Goal: Download file/media

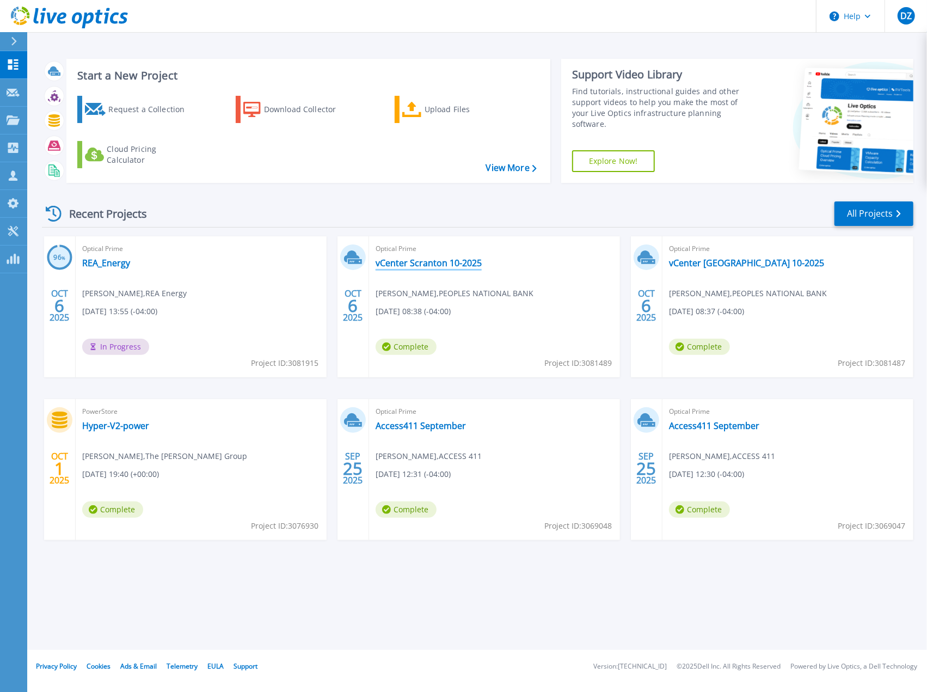
click at [432, 263] on link "vCenter Scranton 10-2025" at bounding box center [429, 263] width 106 height 11
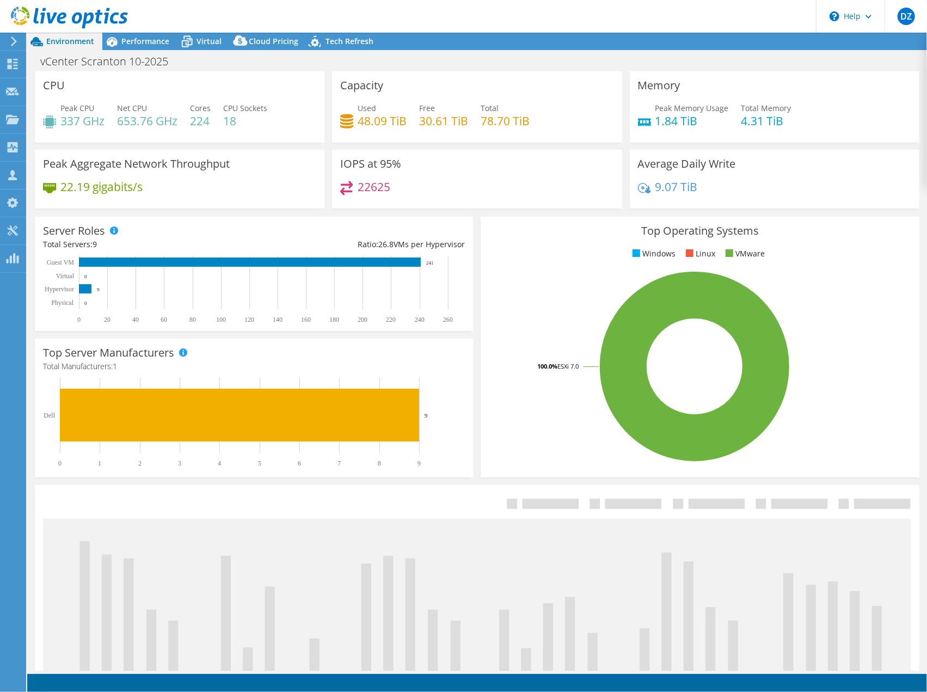
select select "USEast"
select select "USD"
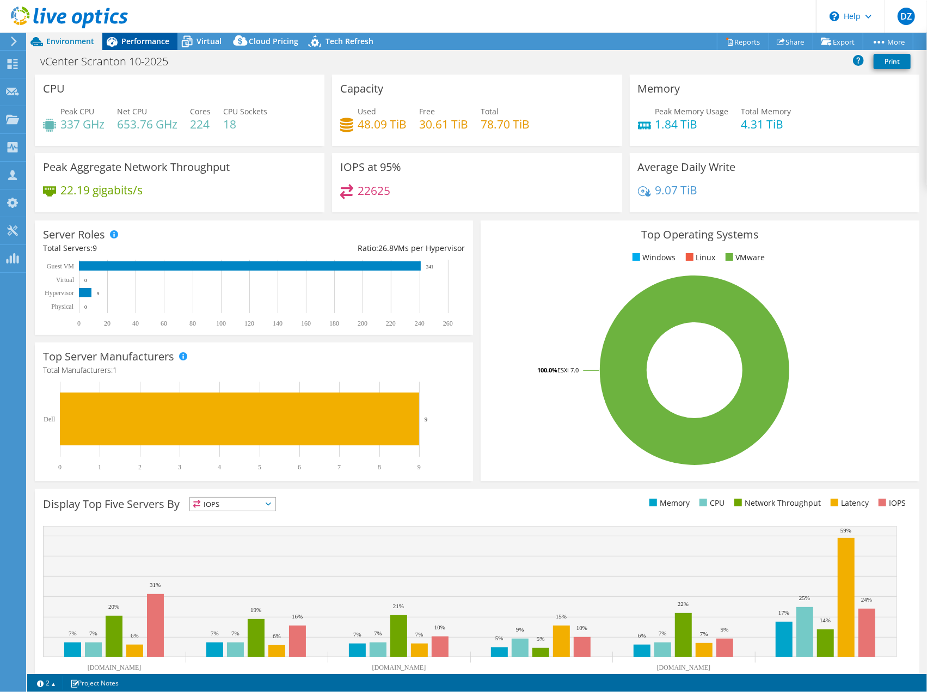
click at [150, 37] on span "Performance" at bounding box center [145, 41] width 48 height 10
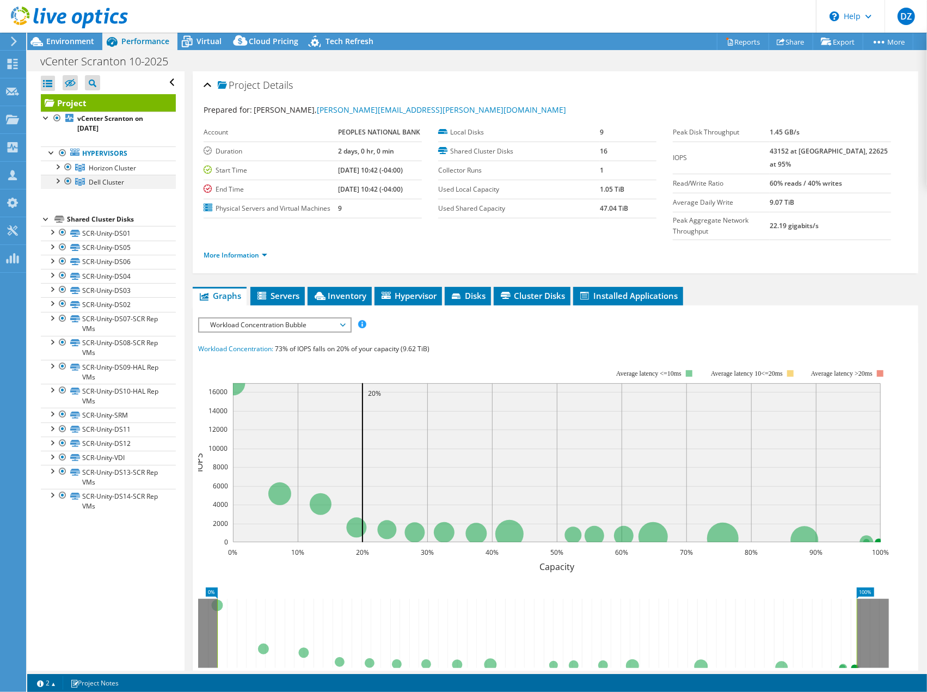
click at [59, 176] on div at bounding box center [57, 180] width 11 height 11
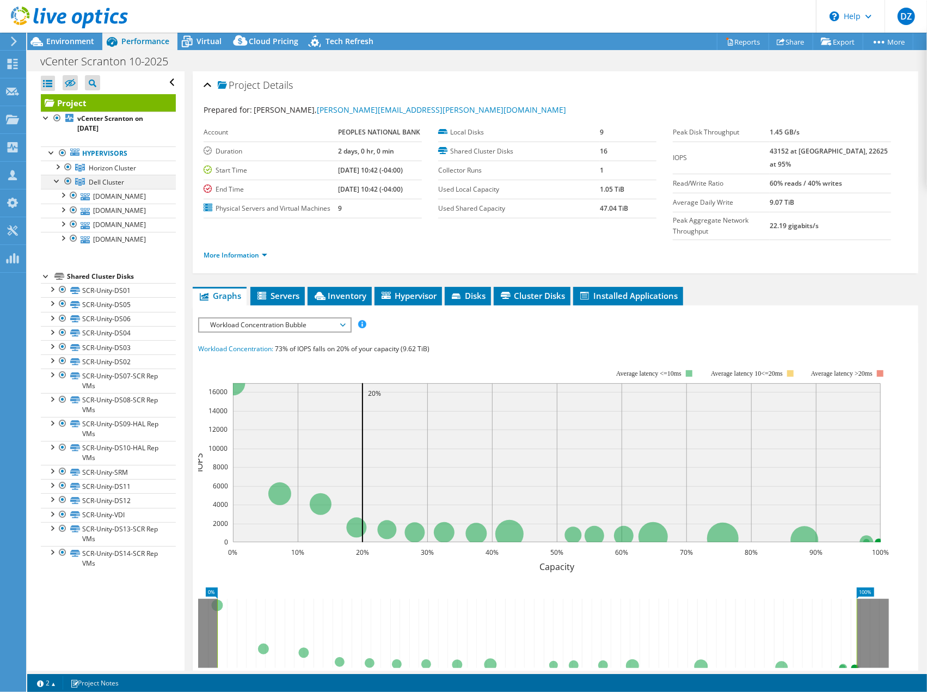
click at [58, 177] on div at bounding box center [57, 180] width 11 height 11
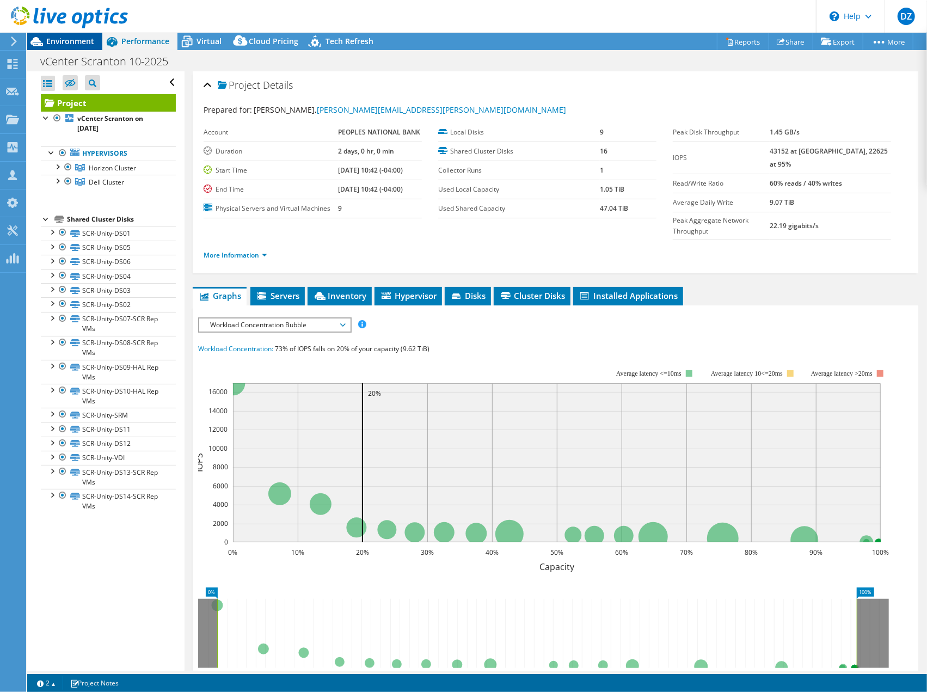
click at [79, 48] on div "Environment" at bounding box center [64, 41] width 75 height 17
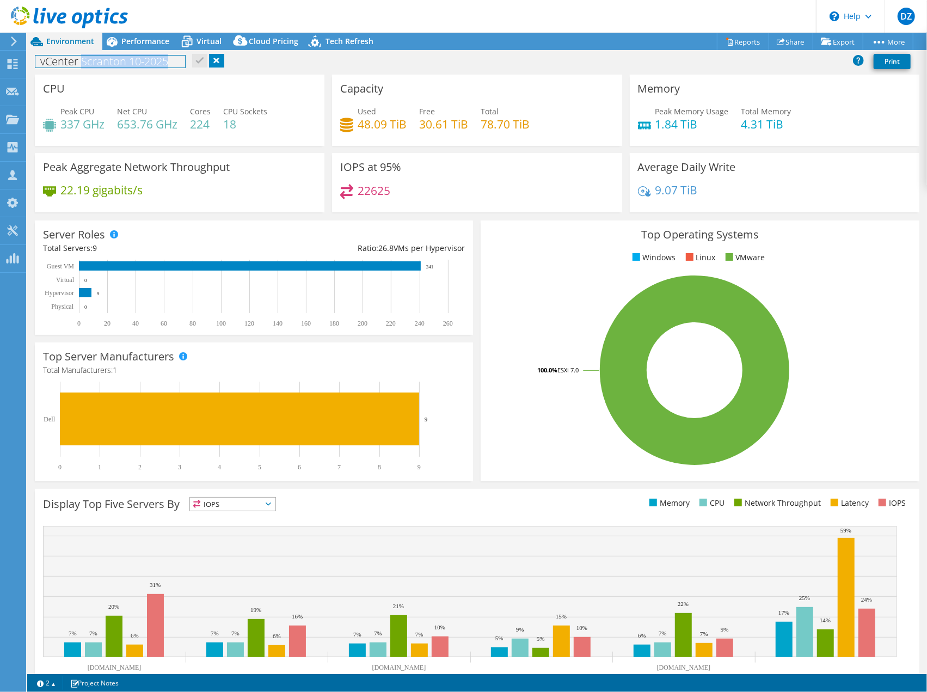
drag, startPoint x: 175, startPoint y: 63, endPoint x: 82, endPoint y: 68, distance: 92.7
click at [82, 68] on h1 "vCenter Scranton 10-2025" at bounding box center [110, 62] width 150 height 12
copy h1 "Scranton 10-2025"
click at [131, 44] on span "Performance" at bounding box center [145, 41] width 48 height 10
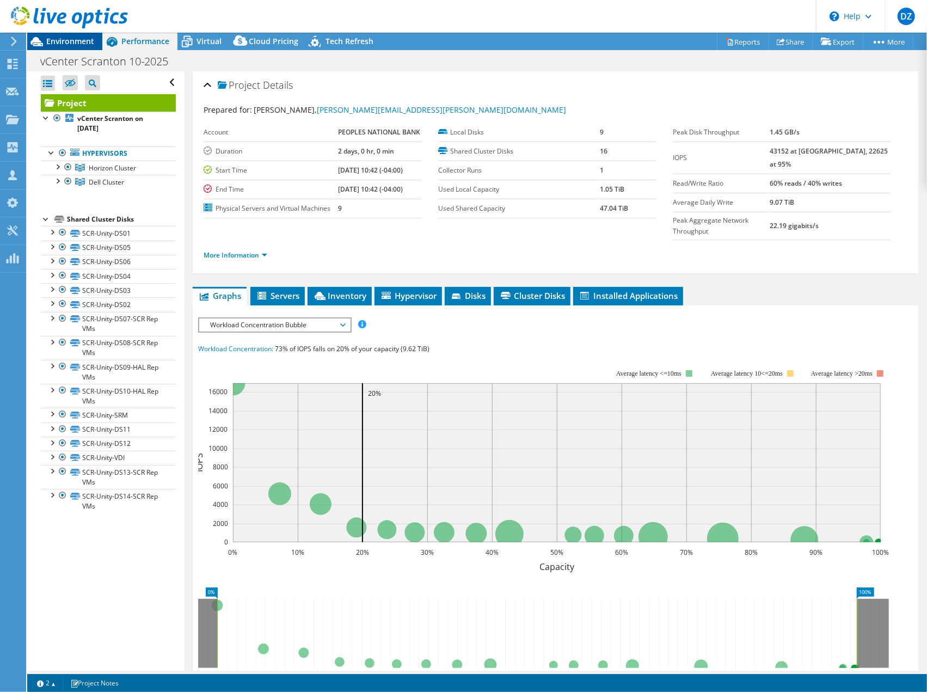
click at [90, 47] on div "Environment" at bounding box center [64, 41] width 75 height 17
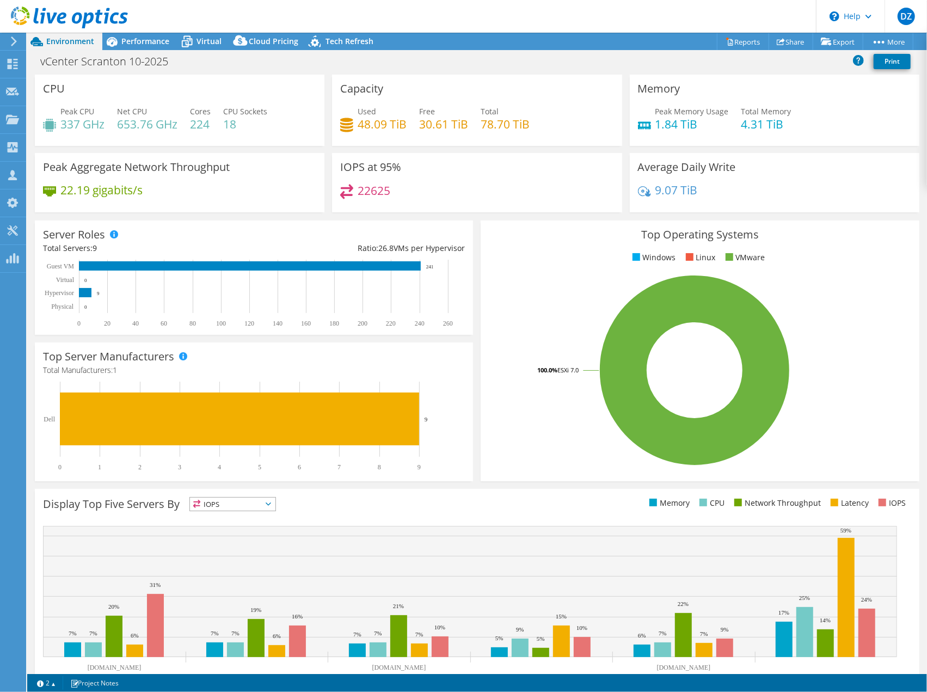
click at [15, 45] on icon at bounding box center [14, 41] width 8 height 10
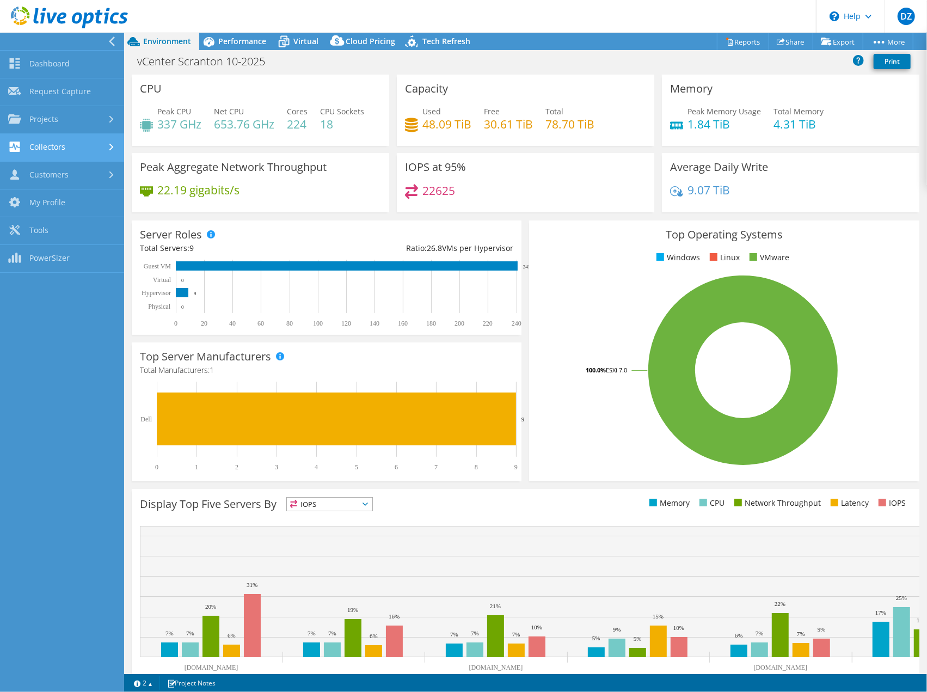
click at [44, 141] on link "Collectors" at bounding box center [62, 148] width 124 height 28
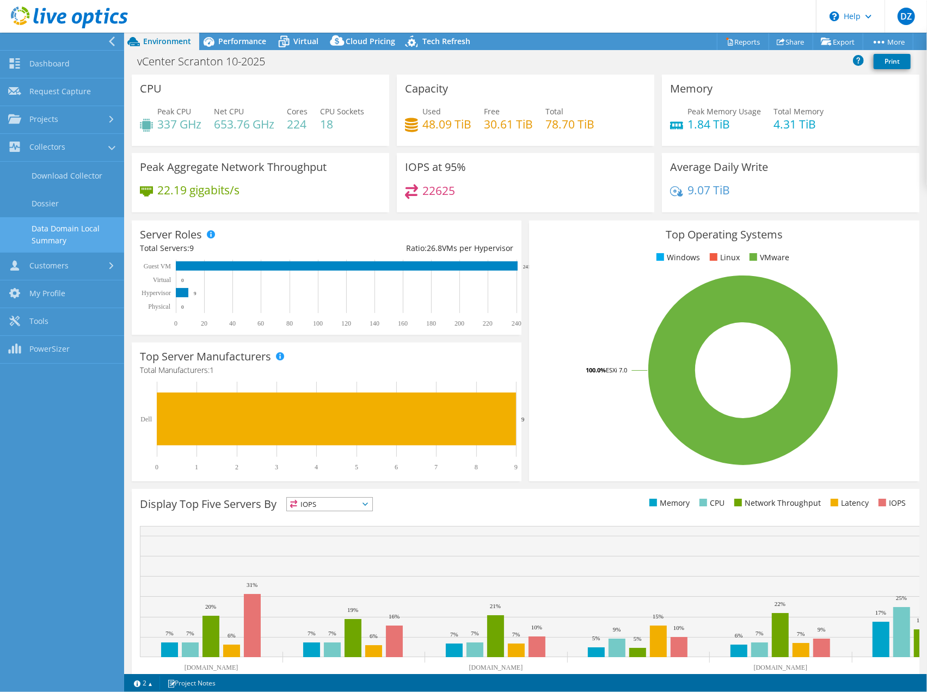
click at [46, 226] on link "Data Domain Local Summary" at bounding box center [62, 234] width 124 height 35
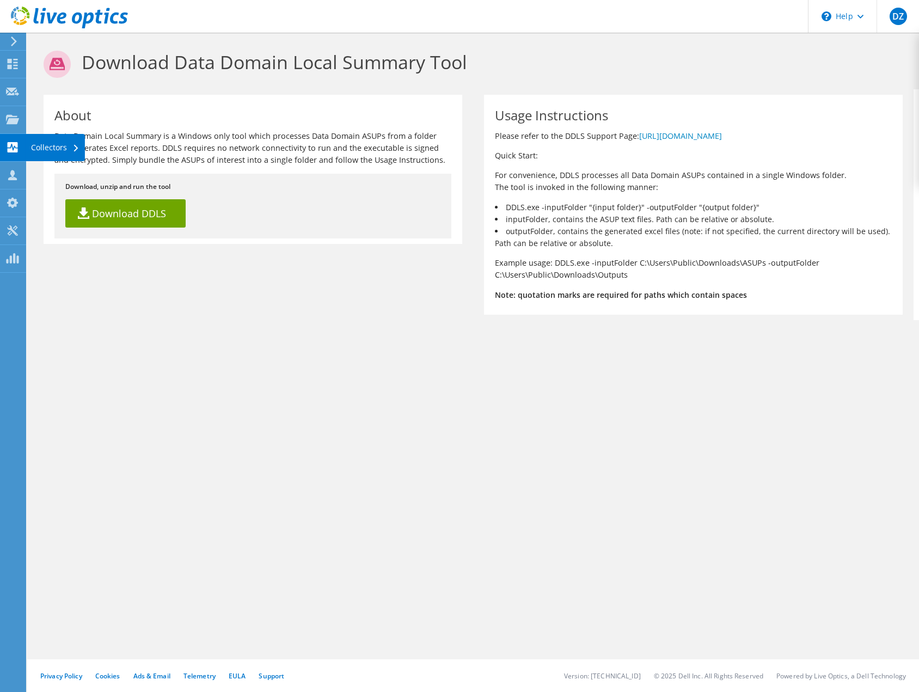
click at [48, 148] on div "Collectors" at bounding box center [55, 147] width 59 height 27
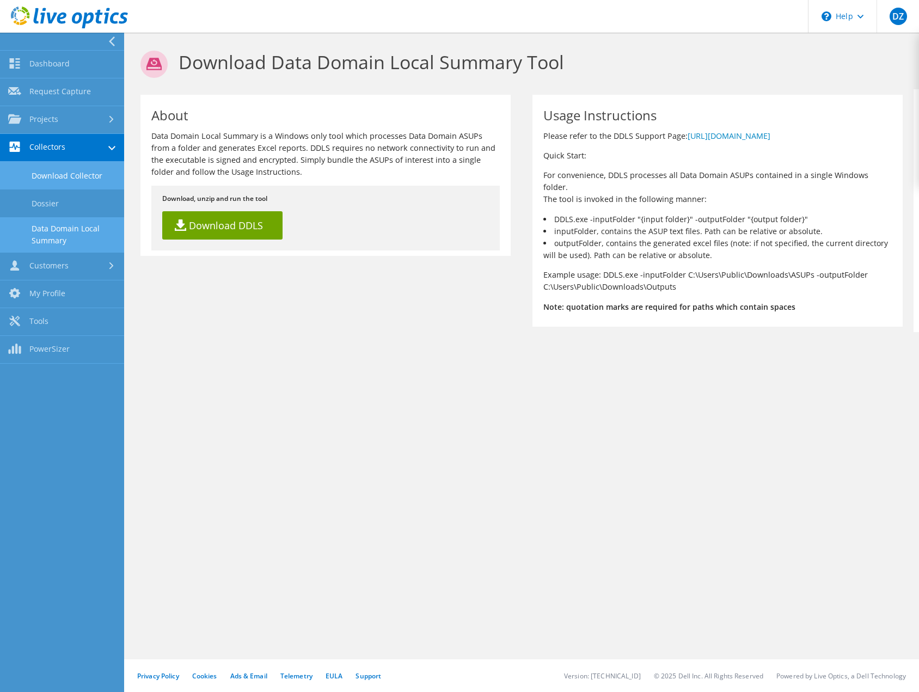
click at [54, 175] on link "Download Collector" at bounding box center [62, 176] width 124 height 28
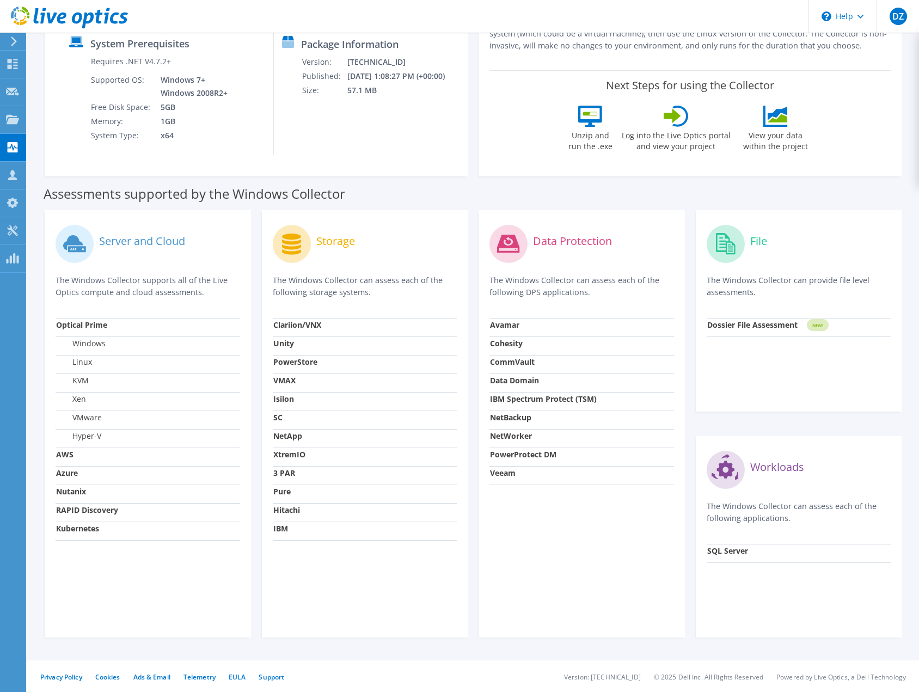
scroll to position [155, 0]
drag, startPoint x: 531, startPoint y: 239, endPoint x: 617, endPoint y: 247, distance: 86.9
click at [617, 247] on div "Data Protection" at bounding box center [581, 242] width 185 height 45
copy label "Data Protection"
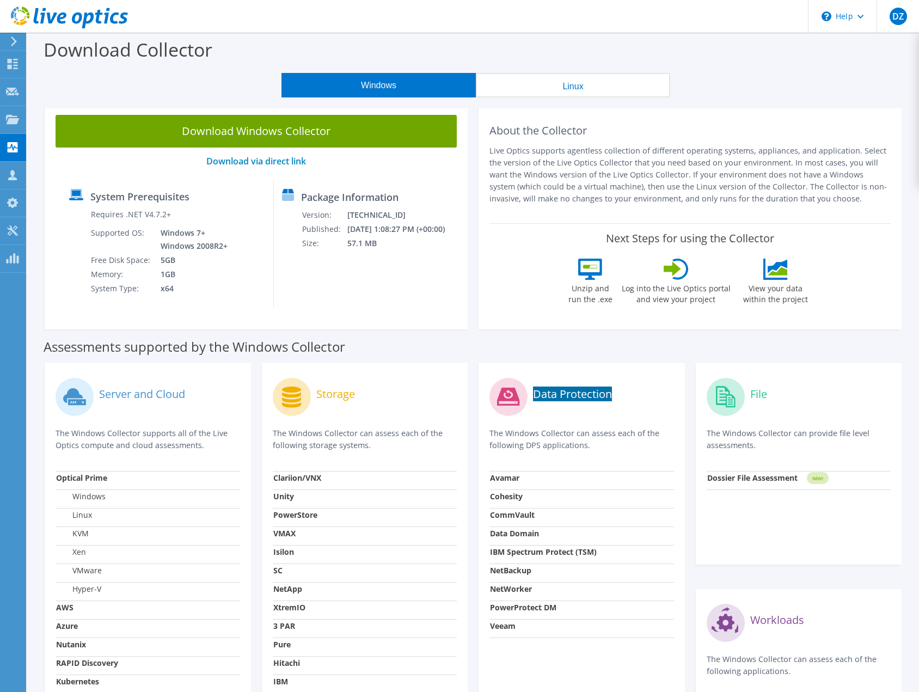
scroll to position [0, 0]
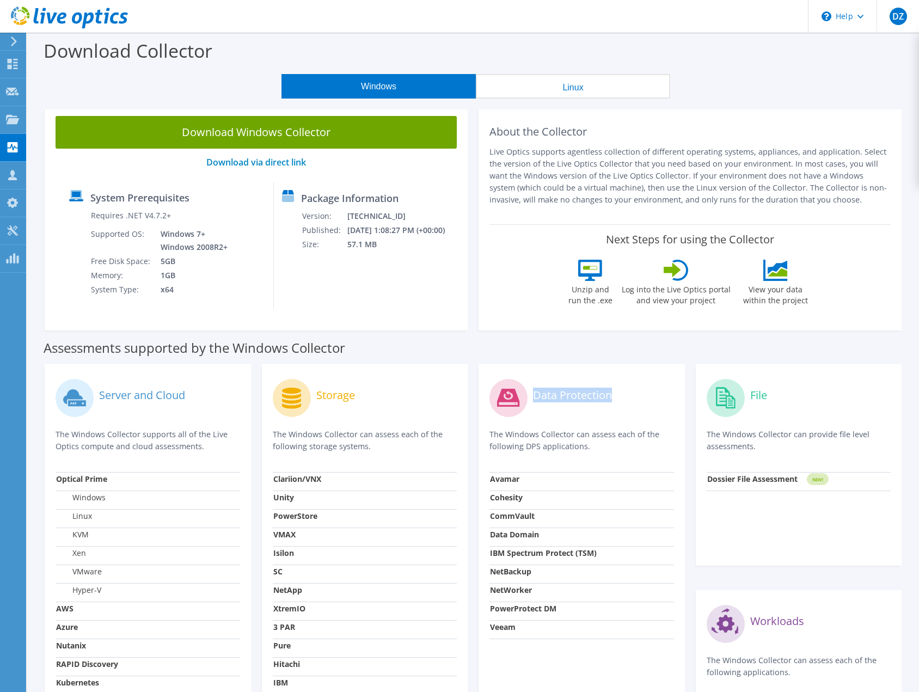
click at [652, 394] on div "Data Protection" at bounding box center [581, 397] width 185 height 45
click at [260, 164] on link "Download via direct link" at bounding box center [256, 162] width 100 height 12
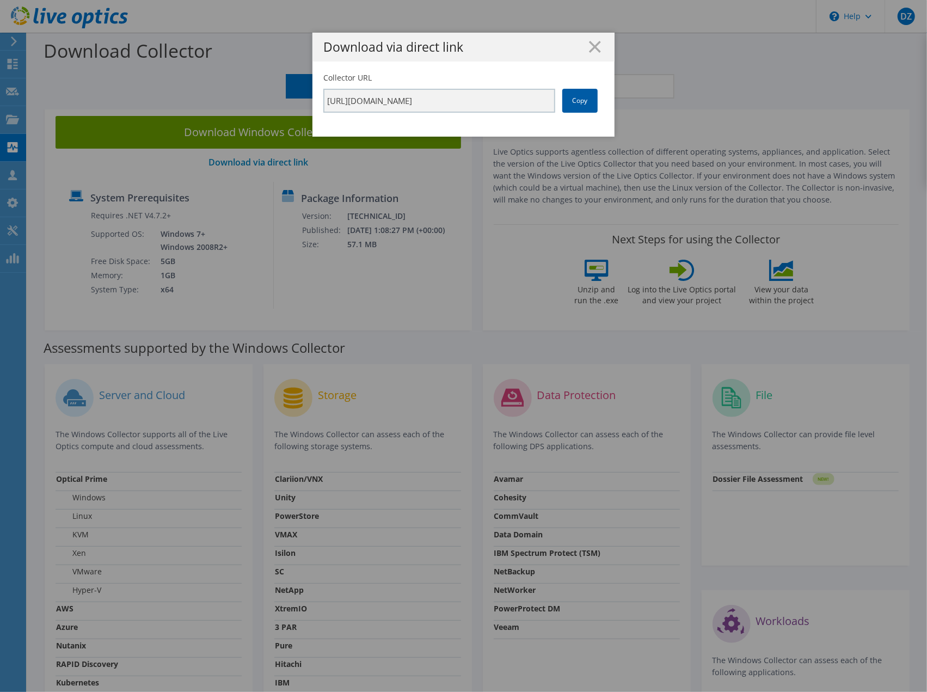
click at [567, 103] on link "Copy" at bounding box center [579, 101] width 35 height 24
click at [590, 50] on icon at bounding box center [595, 47] width 12 height 12
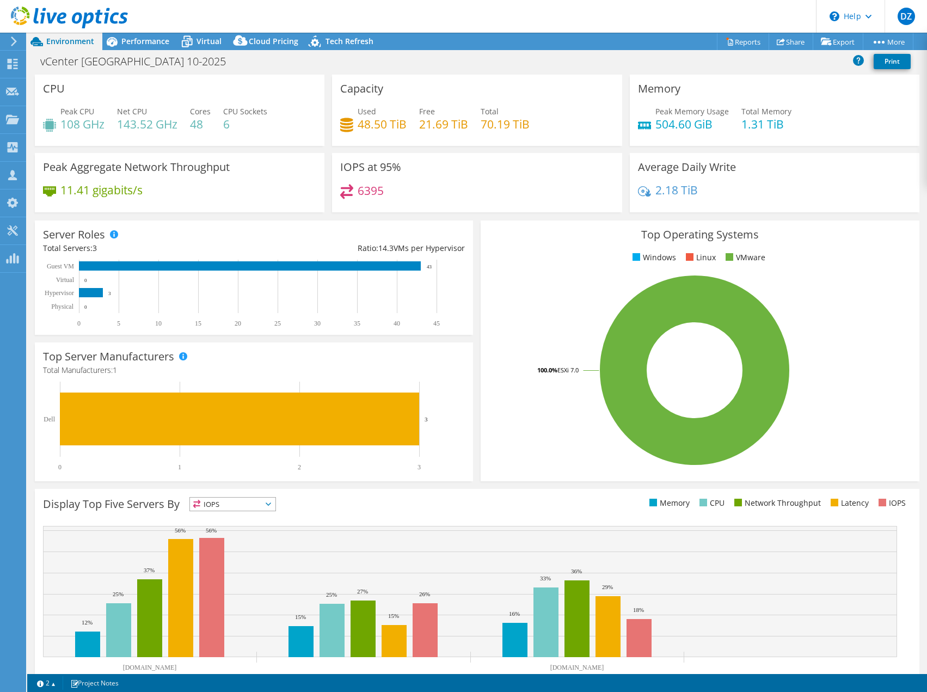
select select "USEast"
select select "USD"
